Goal: Task Accomplishment & Management: Complete application form

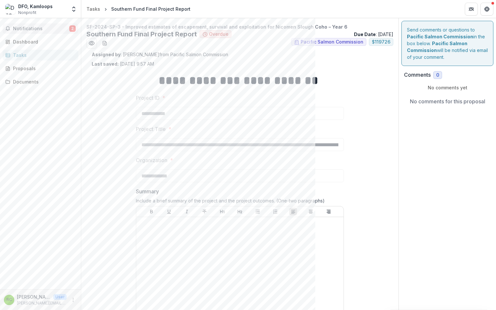
click at [347, 124] on div "**********" at bounding box center [240, 300] width 219 height 466
click at [48, 25] on button "Notifications 2" at bounding box center [41, 28] width 76 height 10
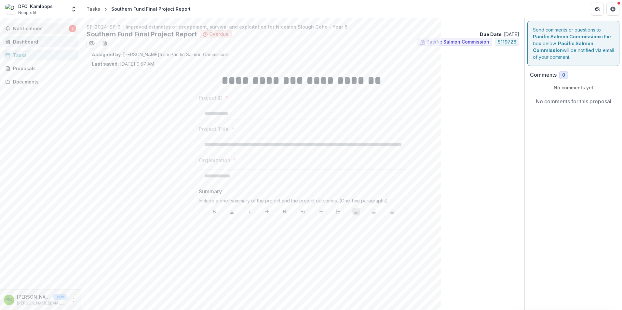
click at [34, 41] on div "Dashboard" at bounding box center [43, 41] width 60 height 7
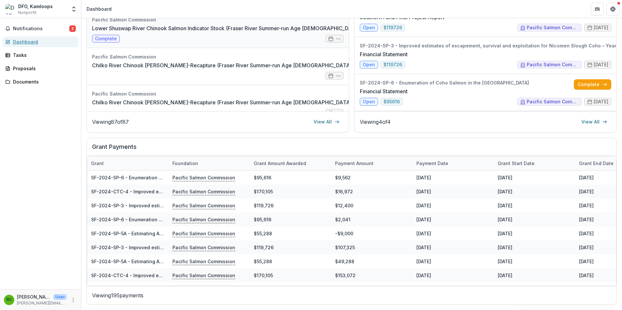
scroll to position [976, 0]
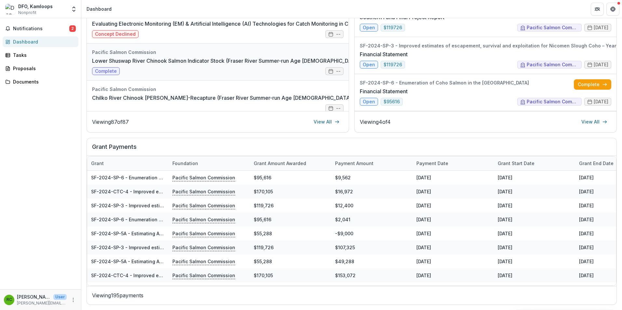
click at [252, 63] on link "Lower Shuswap River Chinook Salmon Indicator Stock (Fraser River Summer-run Age…" at bounding box center [246, 61] width 308 height 8
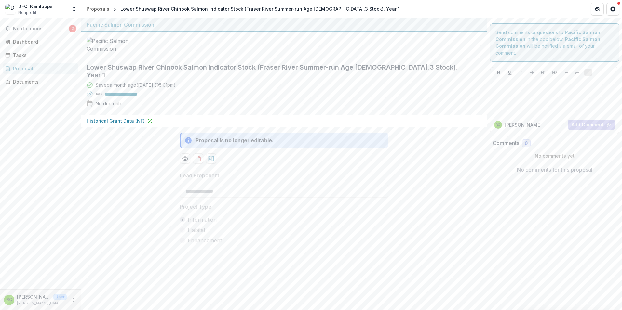
scroll to position [5, 0]
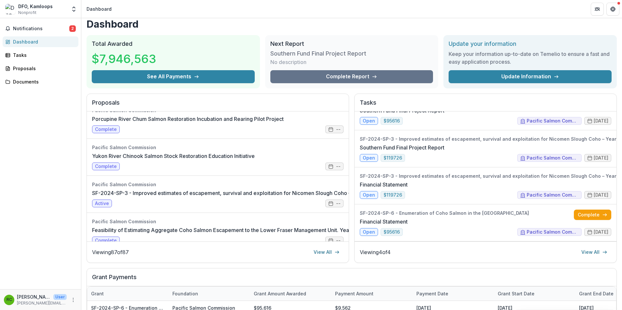
scroll to position [135, 0]
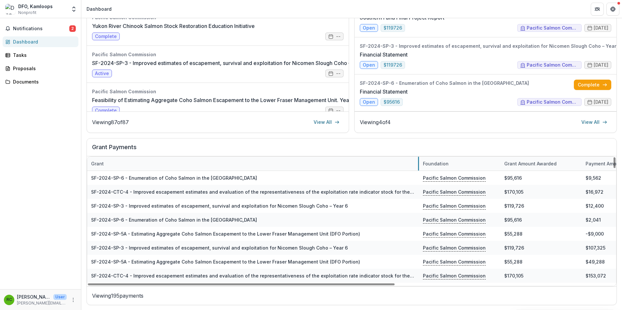
drag, startPoint x: 168, startPoint y: 164, endPoint x: 419, endPoint y: 162, distance: 250.5
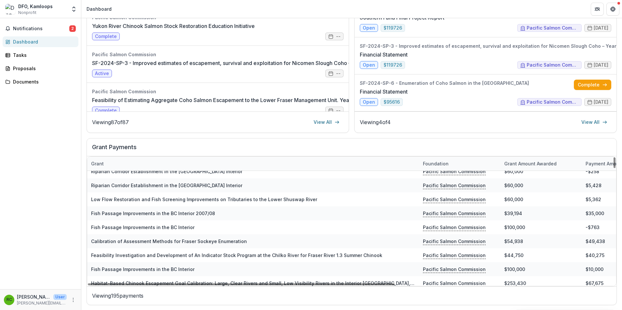
scroll to position [2407, 0]
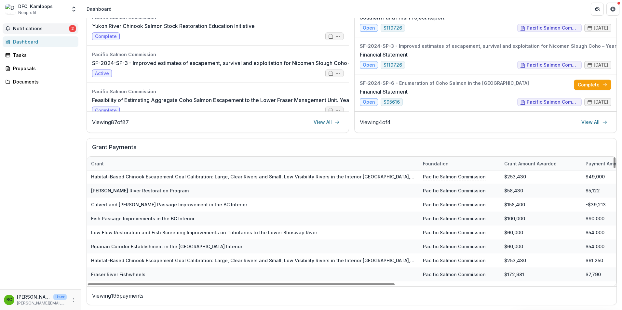
click at [52, 29] on span "Notifications" at bounding box center [41, 29] width 56 height 6
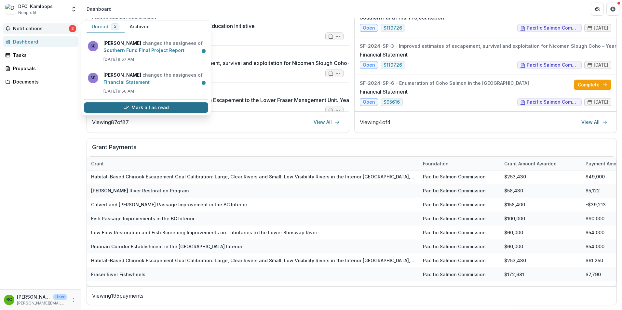
click at [151, 106] on button "Mark all as read" at bounding box center [146, 107] width 124 height 10
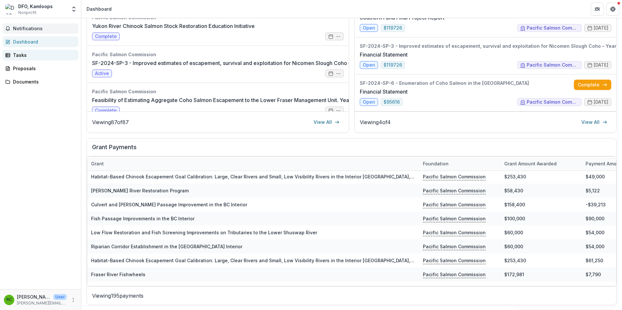
click at [31, 53] on div "Tasks" at bounding box center [43, 55] width 60 height 7
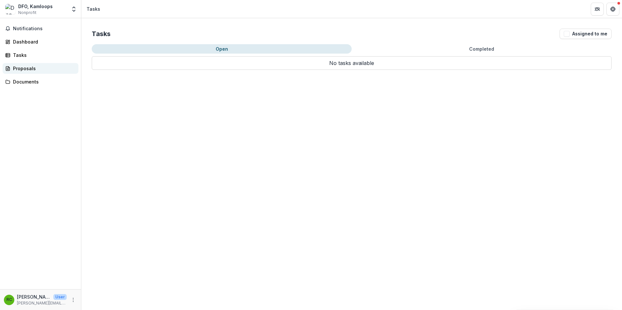
click at [32, 66] on div "Proposals" at bounding box center [43, 68] width 60 height 7
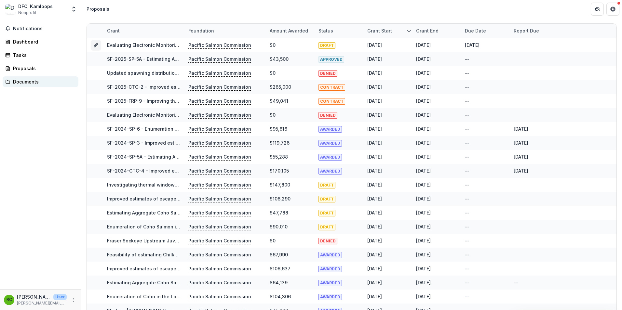
click at [36, 80] on div "Documents" at bounding box center [43, 81] width 60 height 7
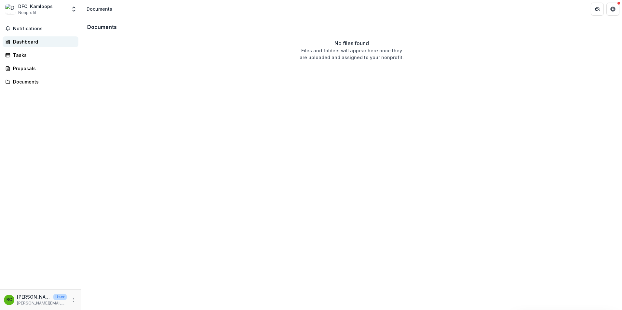
click at [34, 42] on div "Dashboard" at bounding box center [43, 41] width 60 height 7
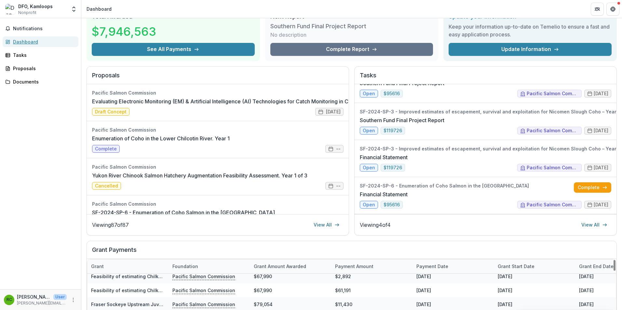
scroll to position [65, 0]
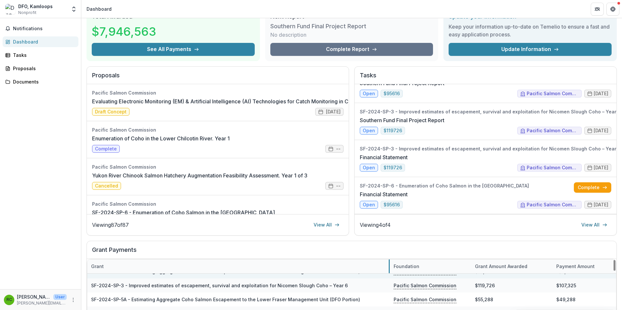
drag, startPoint x: 168, startPoint y: 267, endPoint x: 389, endPoint y: 274, distance: 221.3
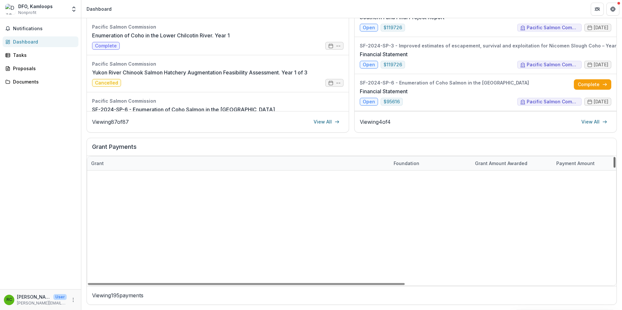
scroll to position [2613, 0]
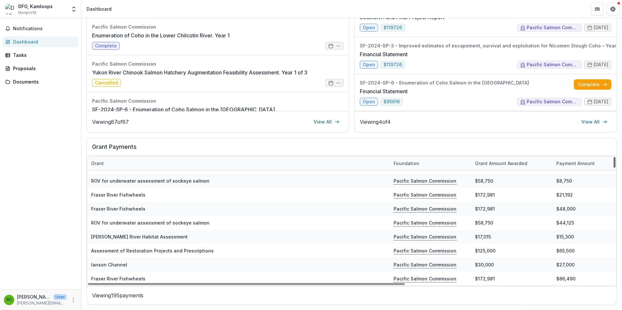
drag, startPoint x: 613, startPoint y: 216, endPoint x: 612, endPoint y: 291, distance: 75.5
click at [496, 168] on div at bounding box center [615, 162] width 2 height 11
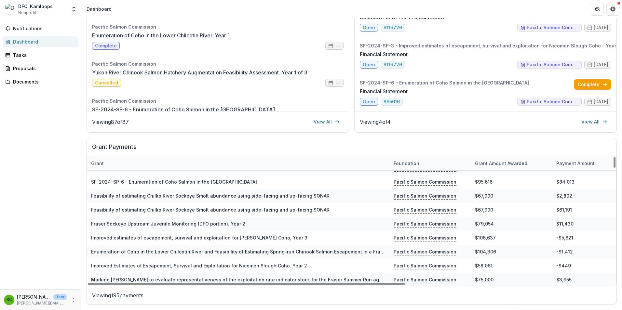
scroll to position [75, 0]
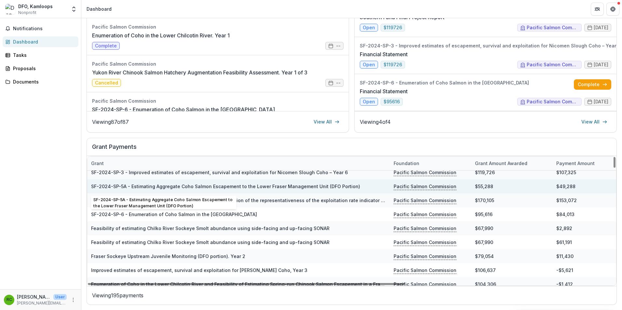
click at [335, 185] on link "SF-2024-SP-5A - Estimating Aggregate Coho Salmon Escapement to the Lower Fraser…" at bounding box center [225, 187] width 269 height 6
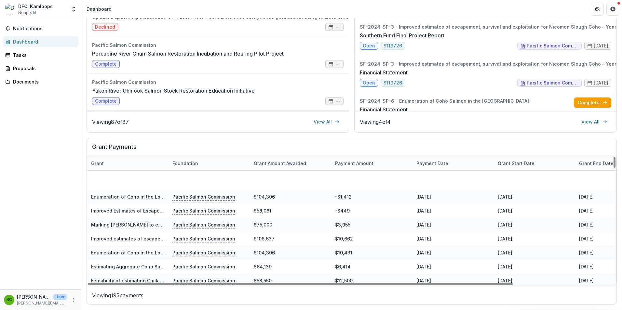
scroll to position [488, 0]
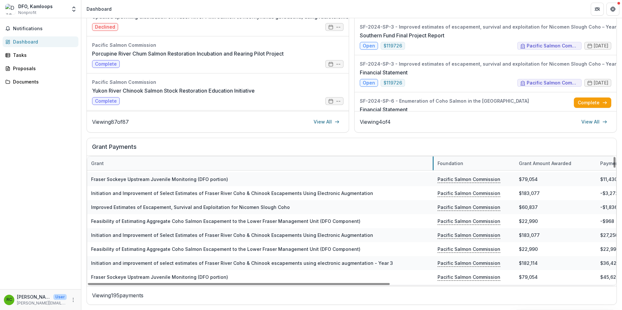
drag, startPoint x: 168, startPoint y: 164, endPoint x: 433, endPoint y: 164, distance: 265.1
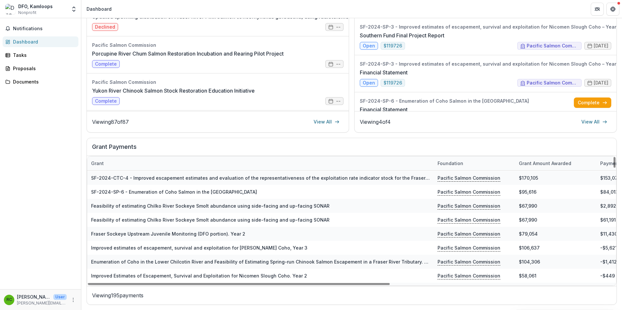
scroll to position [33, 0]
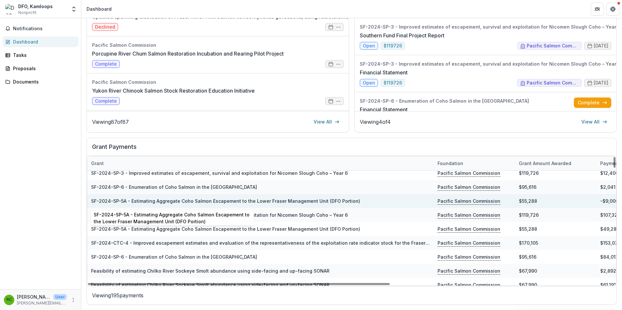
click at [179, 198] on link "SF-2024-SP-5A - Estimating Aggregate Coho Salmon Escapement to the Lower Fraser…" at bounding box center [225, 201] width 269 height 6
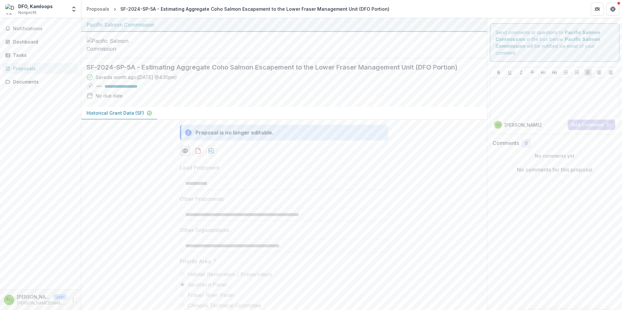
scroll to position [99, 0]
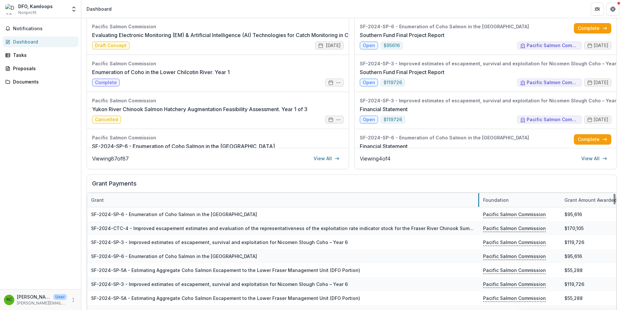
drag, startPoint x: 168, startPoint y: 198, endPoint x: 479, endPoint y: 198, distance: 310.7
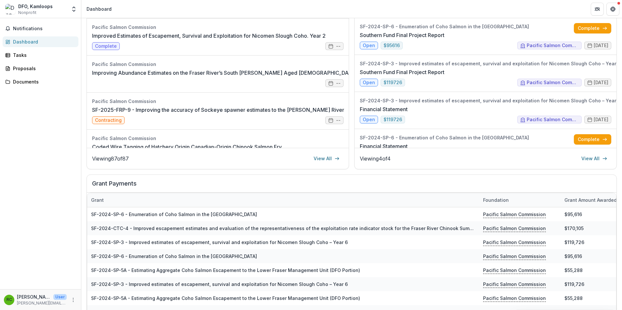
scroll to position [1692, 0]
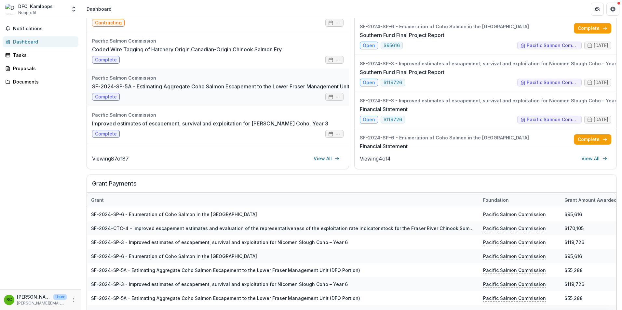
click at [214, 86] on link "SF-2024-SP-5A - Estimating Aggregate Coho Salmon Escapement to the Lower Fraser…" at bounding box center [238, 87] width 292 height 8
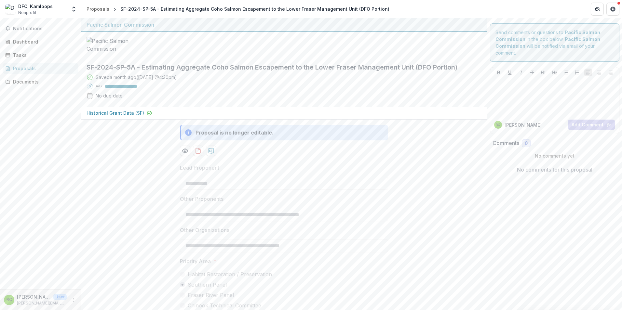
scroll to position [99, 0]
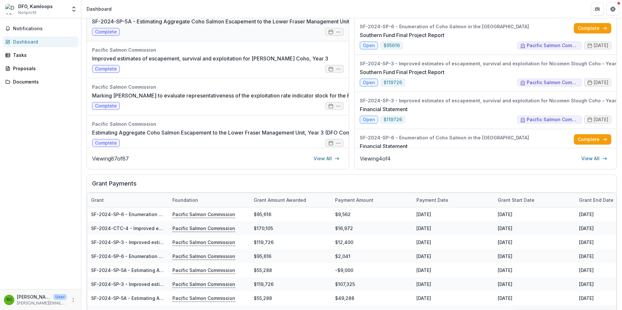
scroll to position [1724, 0]
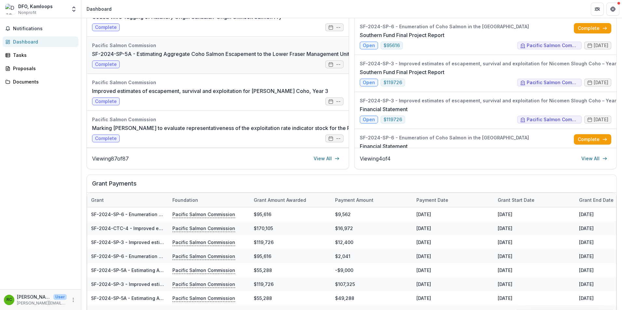
click at [178, 54] on link "SF-2024-SP-5A - Estimating Aggregate Coho Salmon Escapement to the Lower Fraser…" at bounding box center [238, 54] width 292 height 8
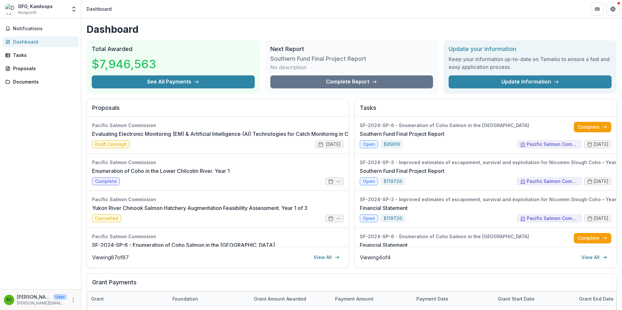
click at [313, 51] on h2 "Next Report" at bounding box center [351, 49] width 163 height 7
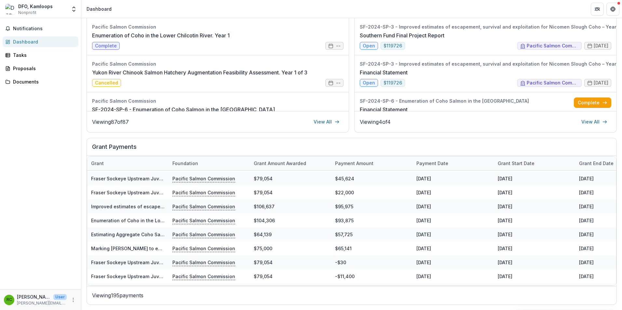
scroll to position [6, 0]
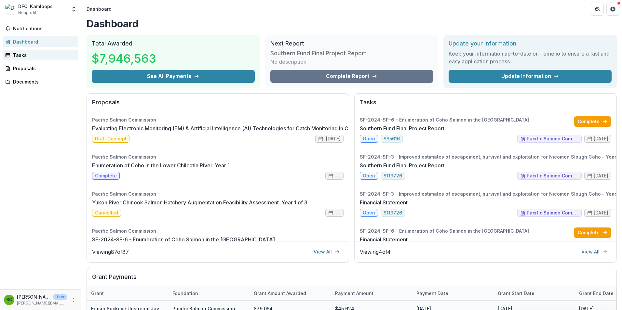
click at [28, 56] on div "Tasks" at bounding box center [43, 55] width 60 height 7
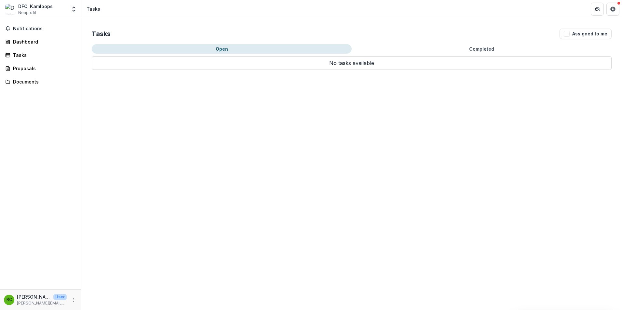
click at [446, 46] on button "Completed" at bounding box center [482, 48] width 260 height 9
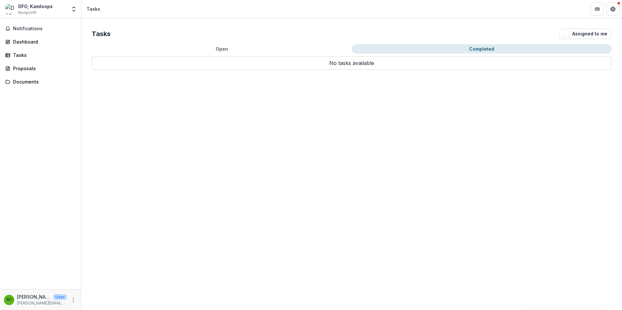
click at [476, 46] on button "Completed" at bounding box center [482, 48] width 260 height 9
click at [490, 47] on button "Completed" at bounding box center [482, 48] width 260 height 9
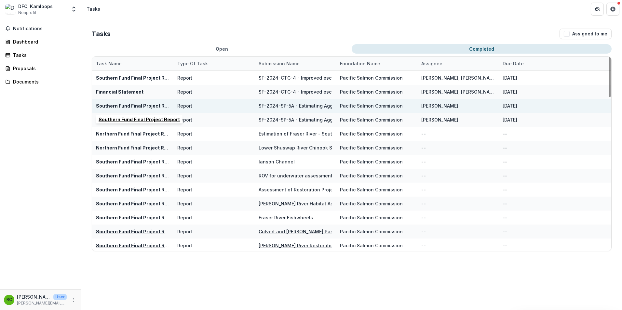
click at [149, 103] on div "Southern Fund Final Project Report" at bounding box center [133, 105] width 74 height 7
click at [131, 105] on u "Southern Fund Final Project Report" at bounding box center [136, 106] width 81 height 6
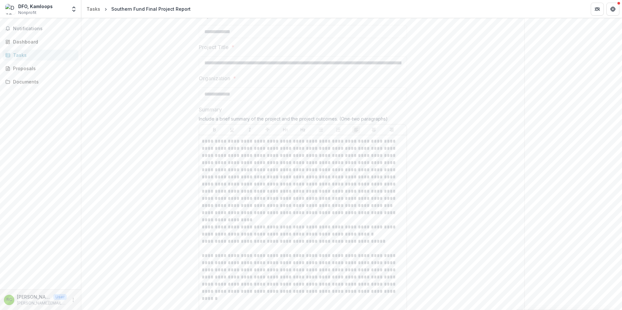
scroll to position [195, 0]
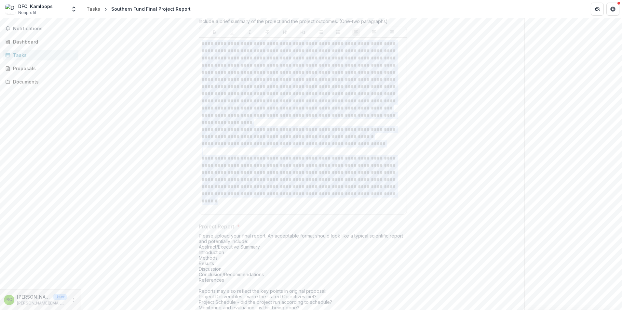
drag, startPoint x: 370, startPoint y: 197, endPoint x: 193, endPoint y: 40, distance: 236.7
click at [194, 40] on div "**********" at bounding box center [303, 184] width 219 height 593
copy div "**********"
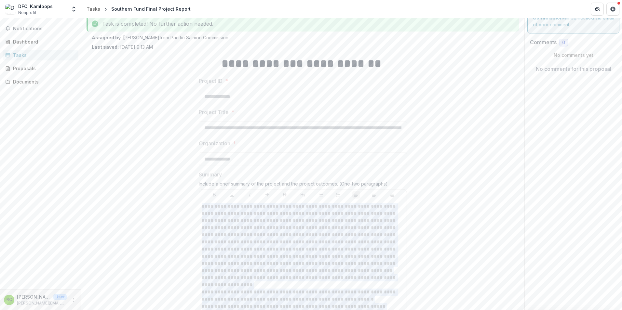
scroll to position [0, 0]
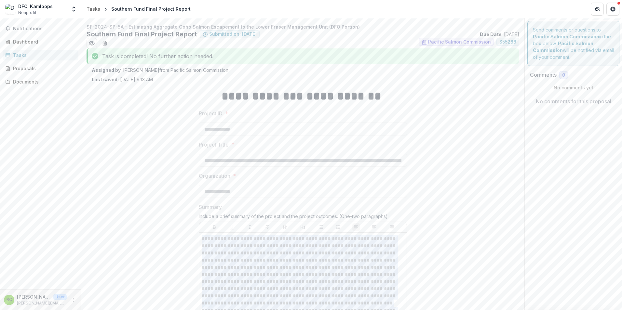
click at [22, 54] on div "Tasks" at bounding box center [43, 55] width 60 height 7
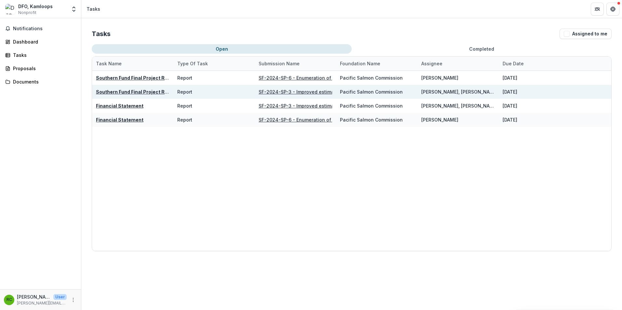
click at [307, 91] on u "SF-2024-SP-3 - Improved estimates of escapement, survival and exploitation for …" at bounding box center [387, 92] width 257 height 6
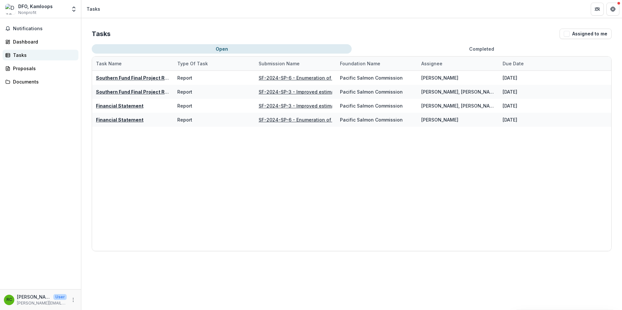
click at [26, 52] on div "Tasks" at bounding box center [43, 55] width 60 height 7
click at [31, 40] on div "Dashboard" at bounding box center [43, 41] width 60 height 7
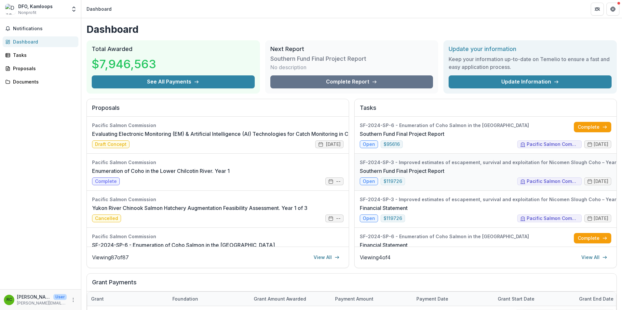
click at [444, 173] on link "Southern Fund Final Project Report" at bounding box center [402, 171] width 85 height 8
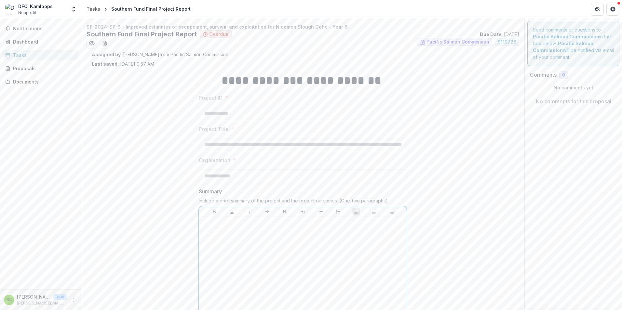
click at [302, 241] on div at bounding box center [303, 269] width 202 height 98
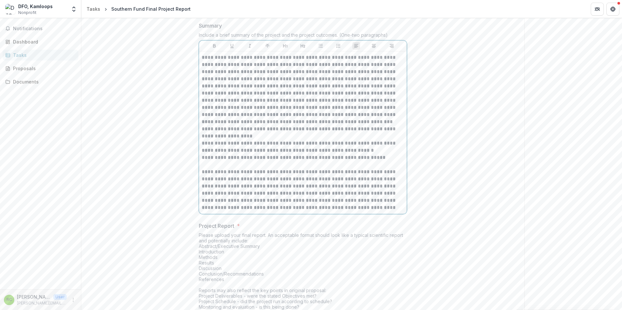
scroll to position [198, 0]
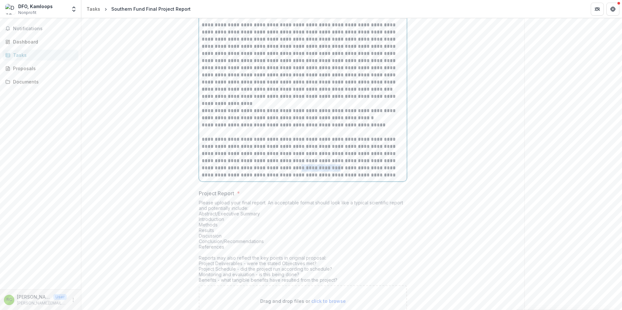
drag, startPoint x: 315, startPoint y: 168, endPoint x: 273, endPoint y: 168, distance: 41.3
click at [273, 168] on p "**********" at bounding box center [303, 157] width 202 height 43
click at [292, 169] on p "**********" at bounding box center [303, 157] width 202 height 43
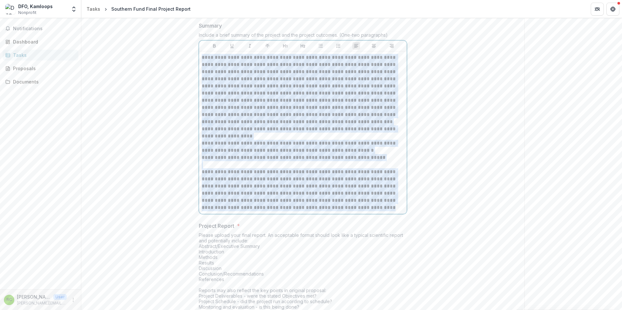
drag, startPoint x: 347, startPoint y: 207, endPoint x: 195, endPoint y: 54, distance: 215.8
click at [195, 54] on div "**********" at bounding box center [303, 163] width 219 height 525
copy div "**********"
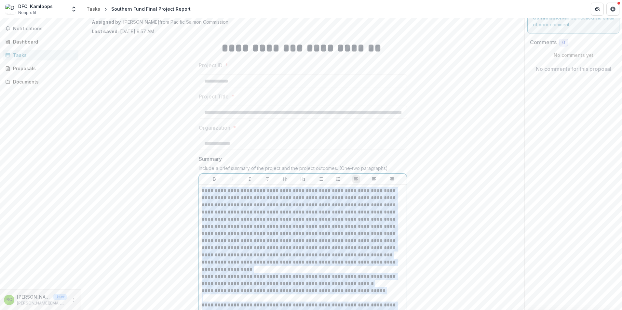
scroll to position [33, 0]
click at [357, 228] on p "**********" at bounding box center [303, 219] width 202 height 64
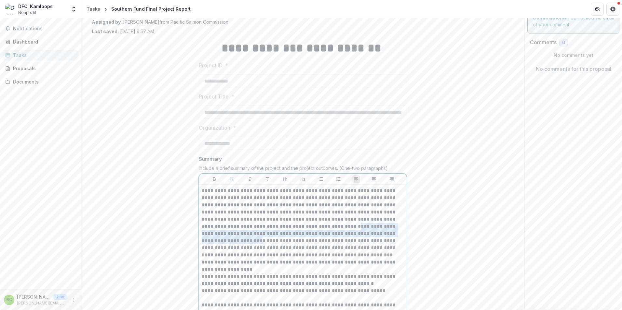
drag, startPoint x: 354, startPoint y: 225, endPoint x: 270, endPoint y: 239, distance: 85.8
click at [270, 239] on p "**********" at bounding box center [303, 219] width 202 height 64
copy p "**********"
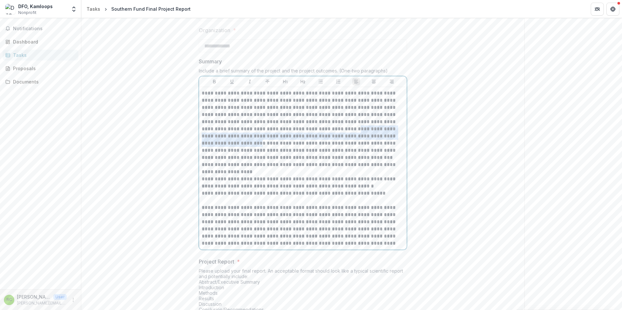
scroll to position [163, 0]
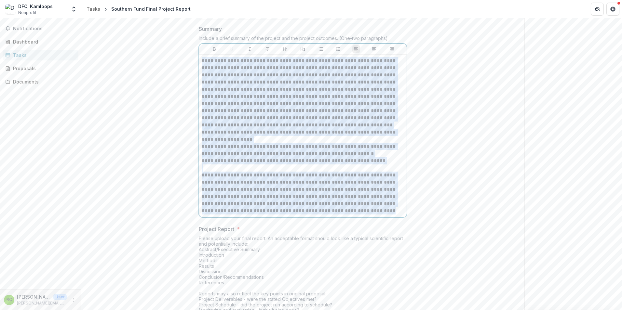
drag, startPoint x: 346, startPoint y: 211, endPoint x: 196, endPoint y: 63, distance: 210.3
click at [196, 63] on div "**********" at bounding box center [303, 167] width 219 height 525
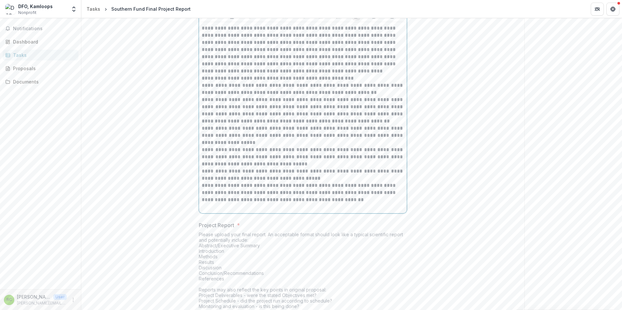
scroll to position [293, 0]
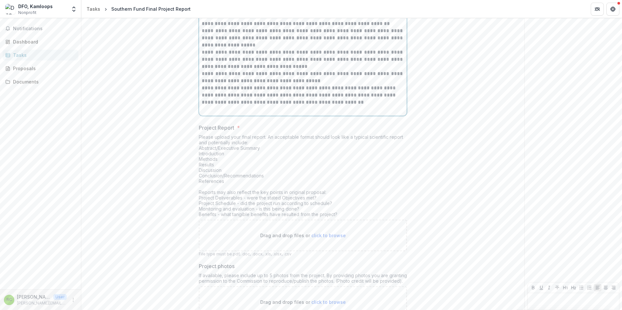
drag, startPoint x: 212, startPoint y: 87, endPoint x: 215, endPoint y: 93, distance: 7.0
click at [212, 88] on p "**********" at bounding box center [303, 95] width 202 height 21
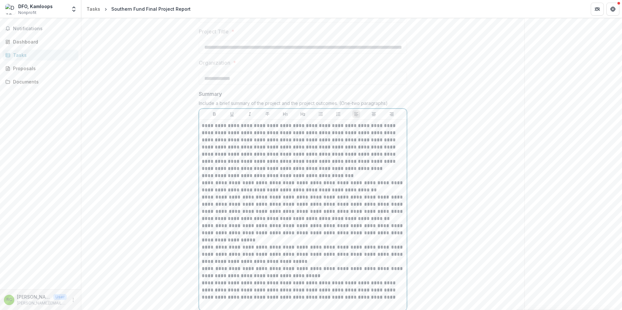
scroll to position [163, 0]
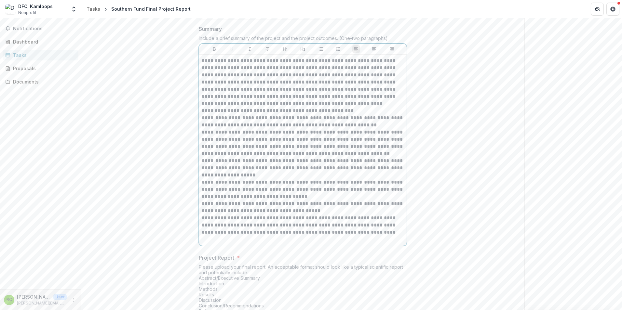
click at [383, 105] on p "**********" at bounding box center [303, 82] width 202 height 50
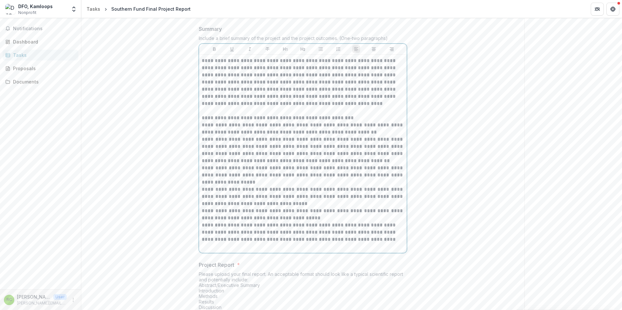
click at [356, 120] on p "**********" at bounding box center [303, 118] width 202 height 7
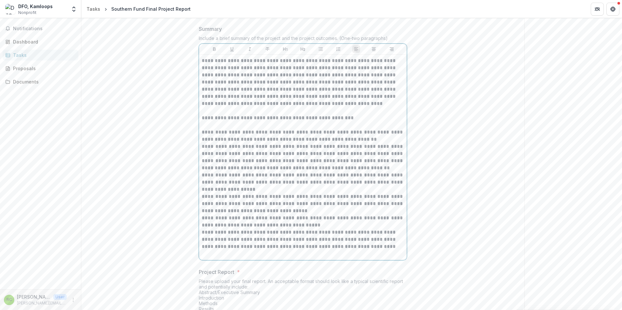
click at [320, 226] on p "**********" at bounding box center [303, 222] width 202 height 14
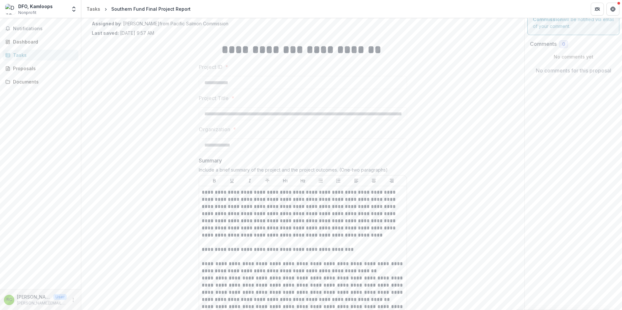
scroll to position [0, 0]
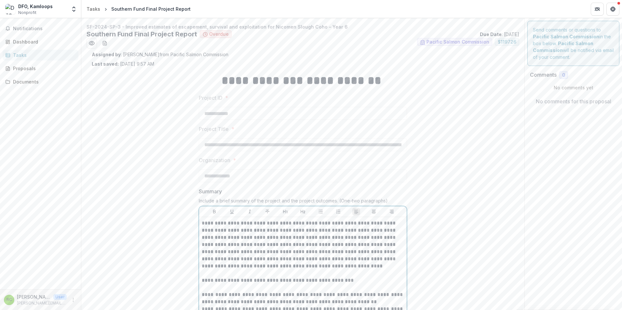
click at [383, 244] on p "**********" at bounding box center [303, 245] width 202 height 50
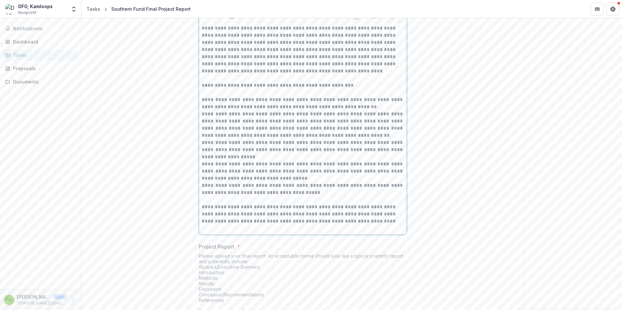
scroll to position [260, 0]
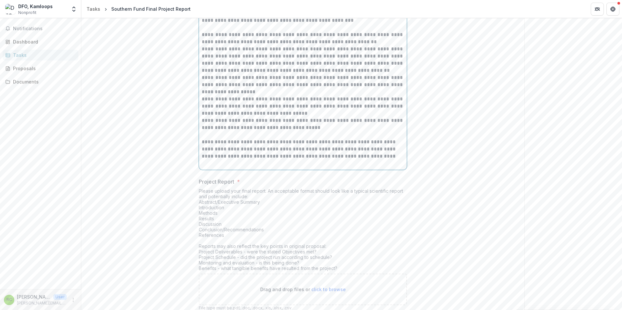
drag, startPoint x: 229, startPoint y: 149, endPoint x: 244, endPoint y: 161, distance: 19.4
click at [230, 151] on p "**********" at bounding box center [303, 149] width 202 height 21
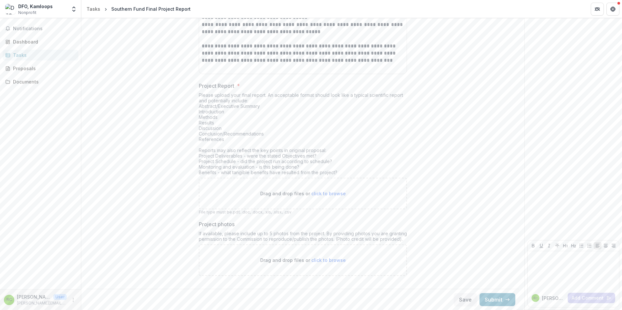
click at [320, 194] on span "click to browse" at bounding box center [328, 194] width 34 height 6
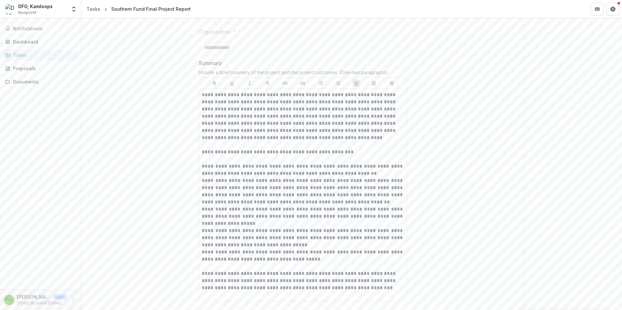
scroll to position [161, 0]
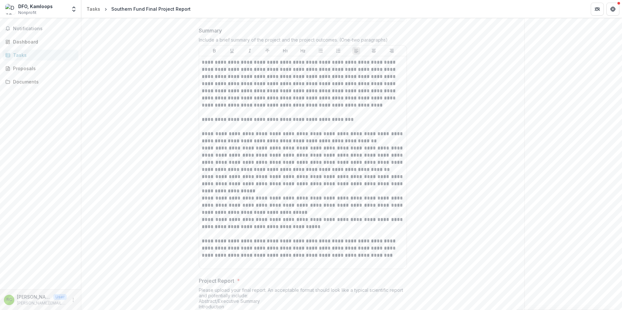
type input "**********"
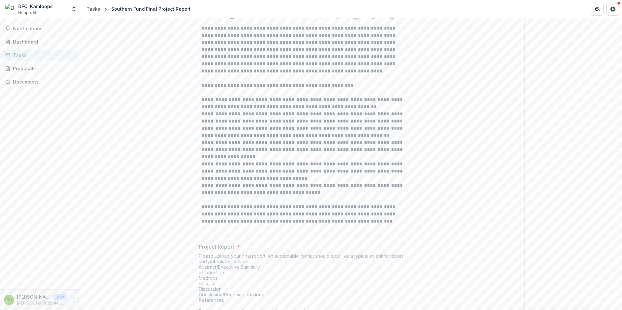
scroll to position [358, 0]
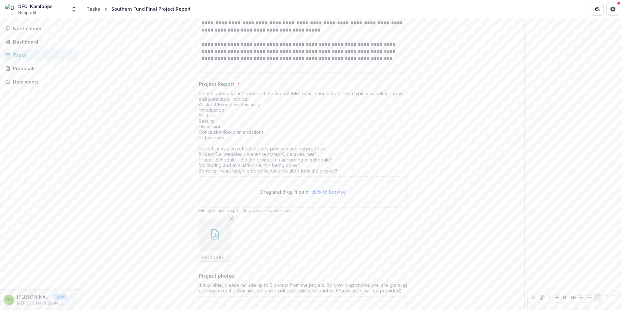
click at [231, 219] on icon "Remove File" at bounding box center [231, 218] width 5 height 5
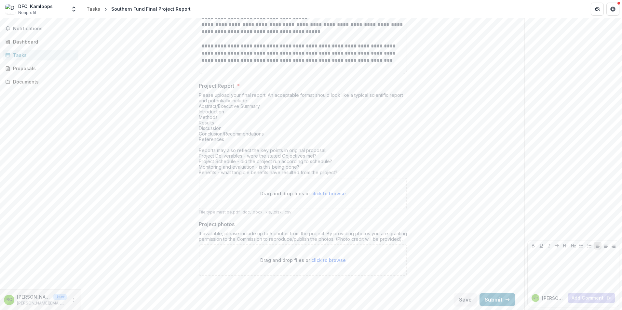
click at [331, 191] on p "Drag and drop files or click to browse" at bounding box center [303, 193] width 86 height 7
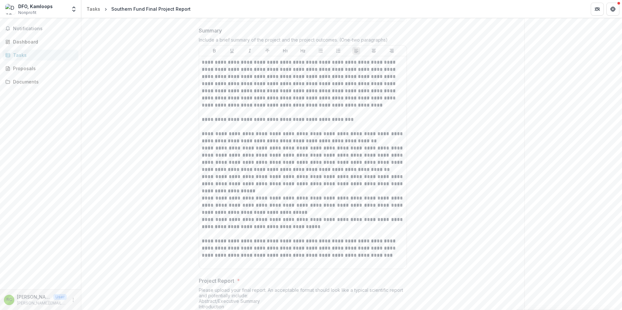
scroll to position [128, 0]
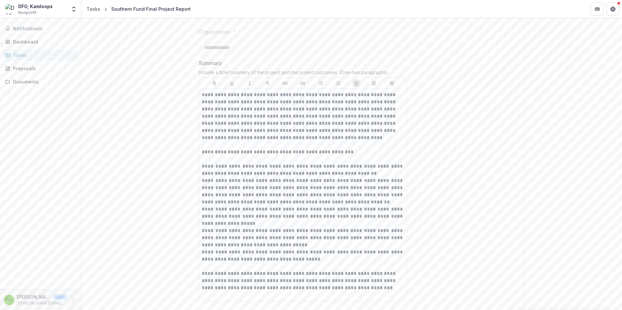
type input "**********"
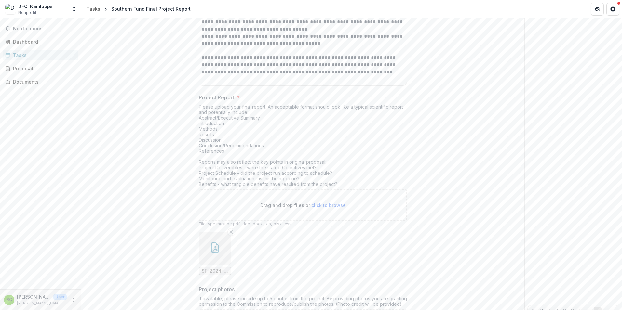
scroll to position [410, 0]
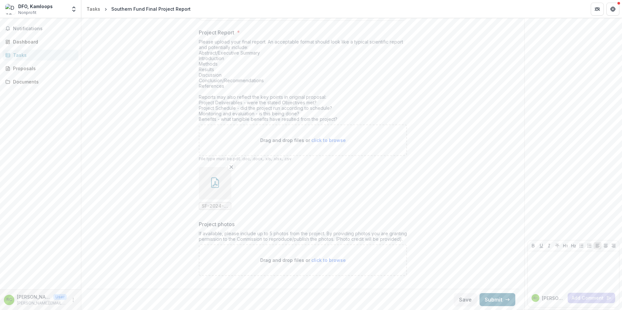
click at [496, 296] on button "Submit" at bounding box center [498, 299] width 36 height 13
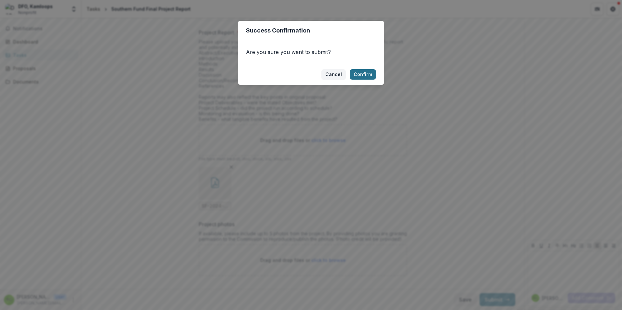
click at [365, 72] on button "Confirm" at bounding box center [363, 74] width 26 height 10
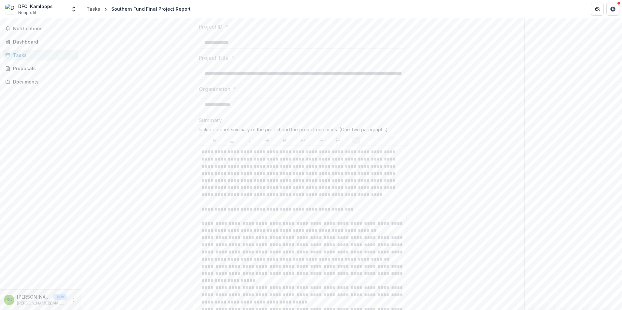
scroll to position [0, 0]
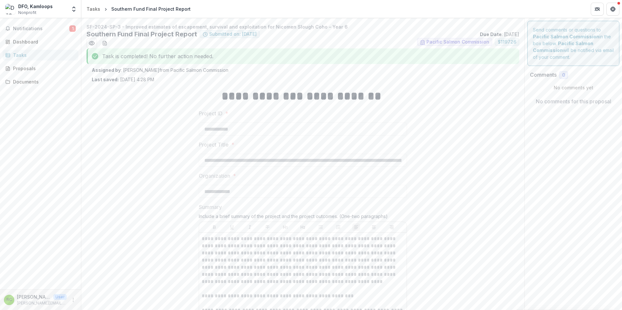
click at [318, 27] on p "SF-2024-SP-3 - Improved estimates of escapement, survival and exploitation for …" at bounding box center [303, 26] width 433 height 7
drag, startPoint x: 321, startPoint y: 27, endPoint x: 124, endPoint y: 25, distance: 196.8
click at [124, 25] on p "SF-2024-SP-3 - Improved estimates of escapement, survival and exploitation for …" at bounding box center [303, 26] width 433 height 7
copy p "Improved estimates of escapement, survival and exploitation for [PERSON_NAME]"
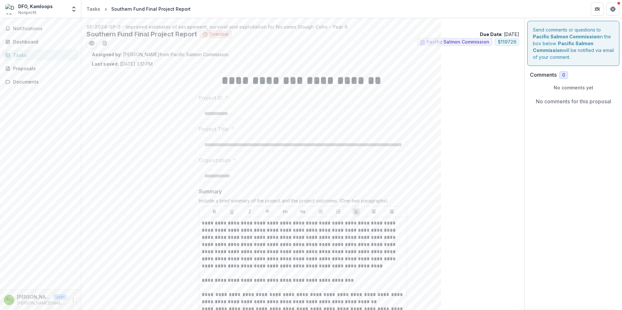
click at [50, 52] on div "Tasks" at bounding box center [43, 55] width 60 height 7
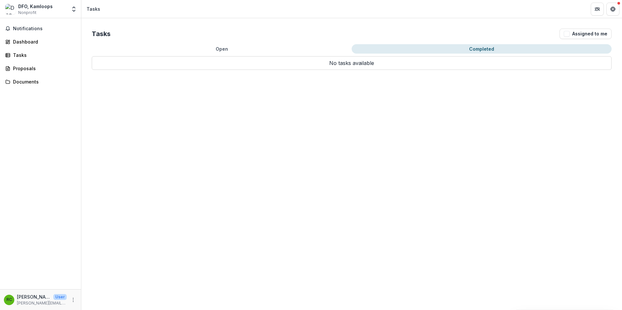
click at [481, 45] on button "Completed" at bounding box center [482, 48] width 260 height 9
click at [490, 47] on button "Completed" at bounding box center [482, 48] width 260 height 9
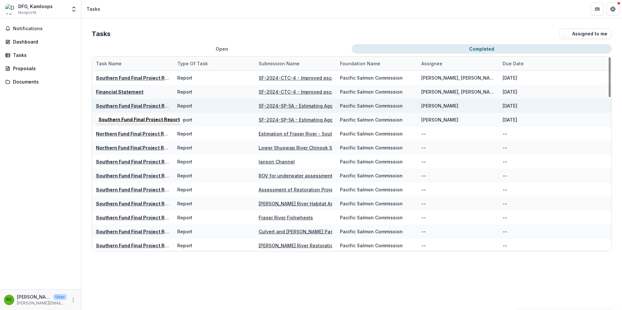
click at [139, 104] on u "Southern Fund Final Project Report" at bounding box center [136, 106] width 81 height 6
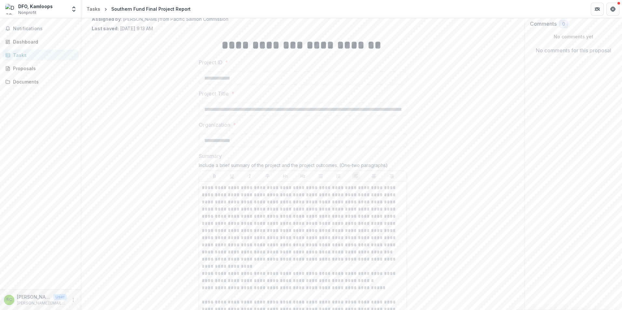
scroll to position [19, 0]
